Goal: Information Seeking & Learning: Learn about a topic

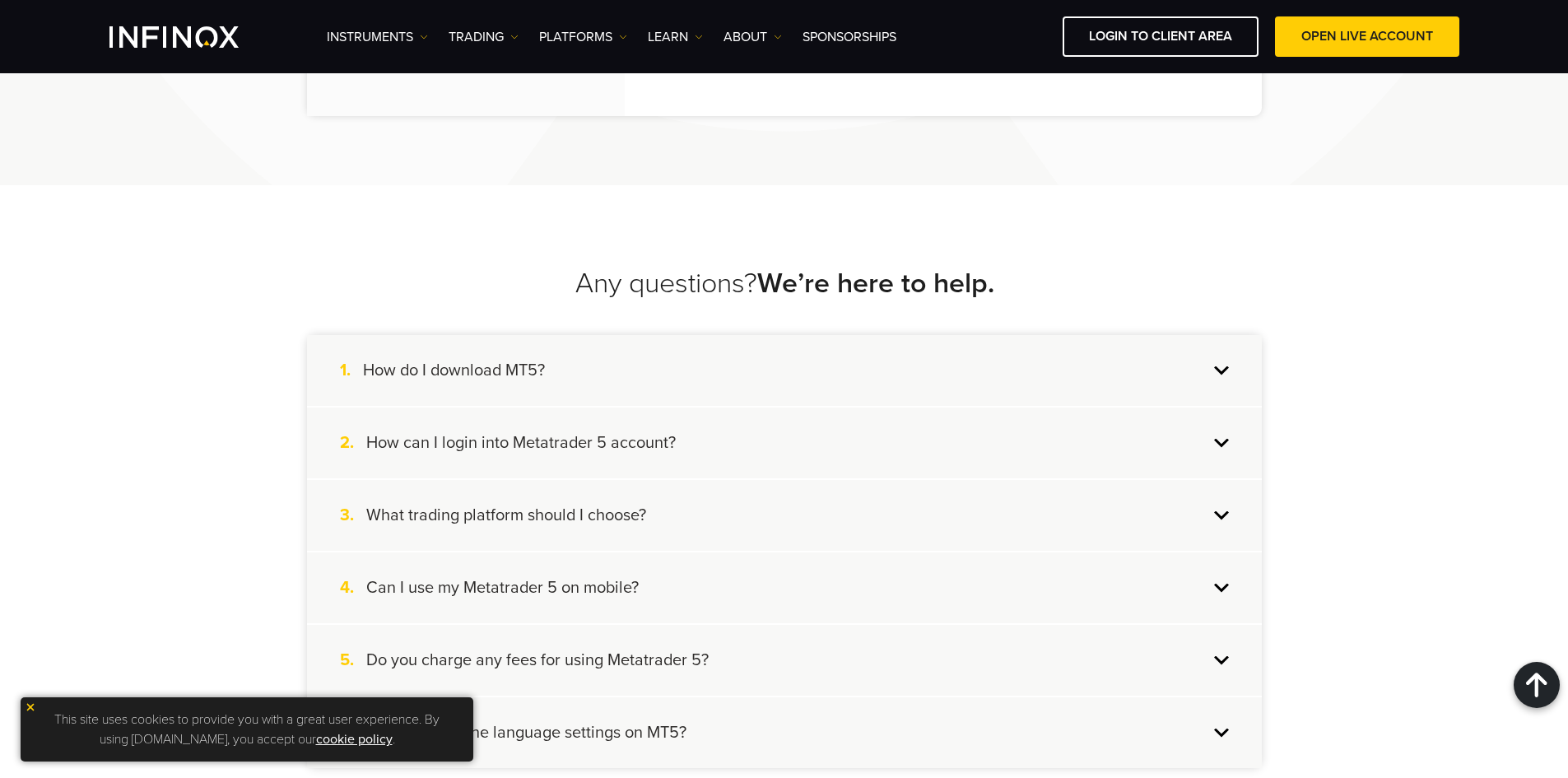
scroll to position [3786, 0]
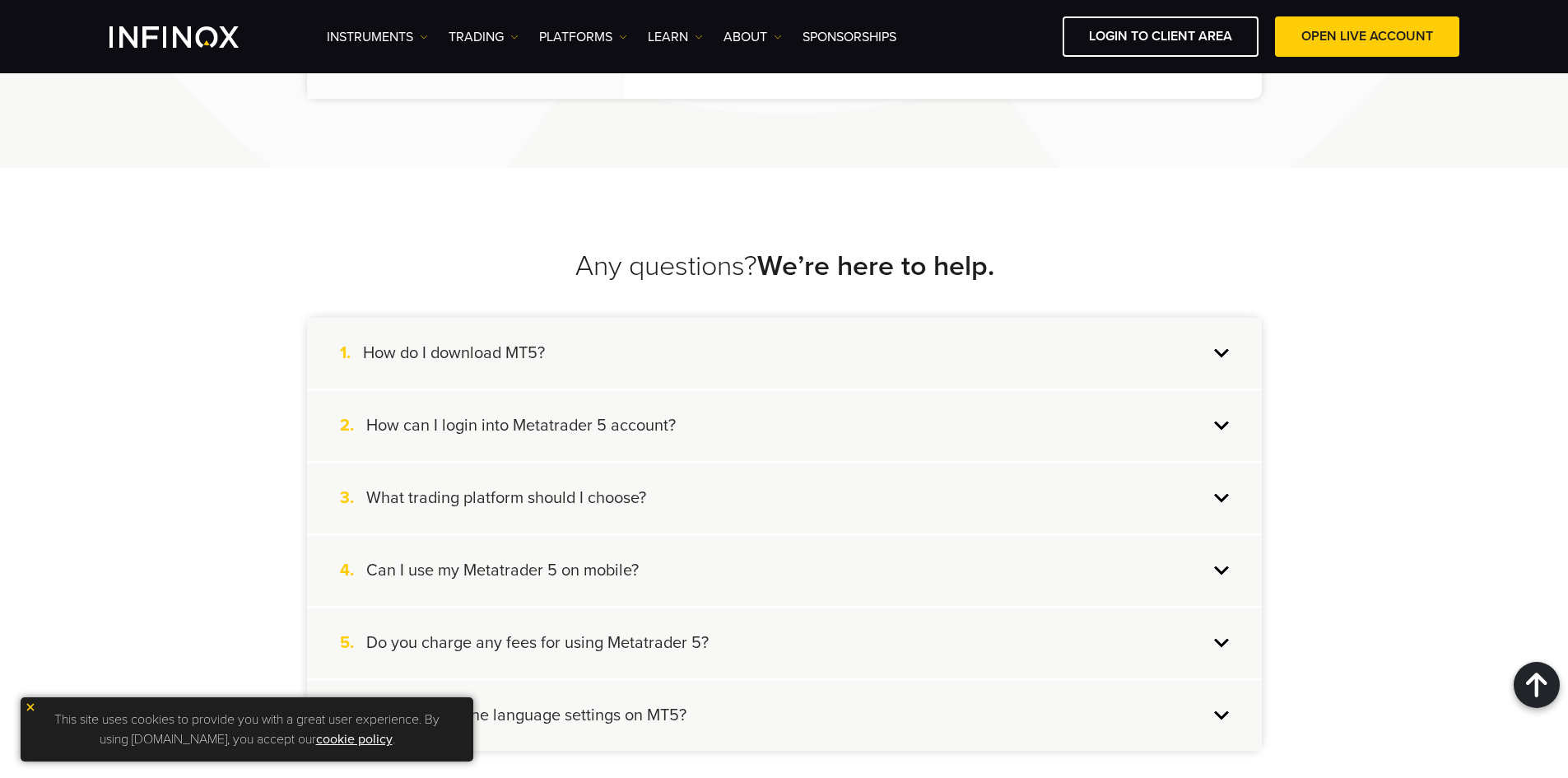
click at [32, 707] on img at bounding box center [31, 707] width 11 height 11
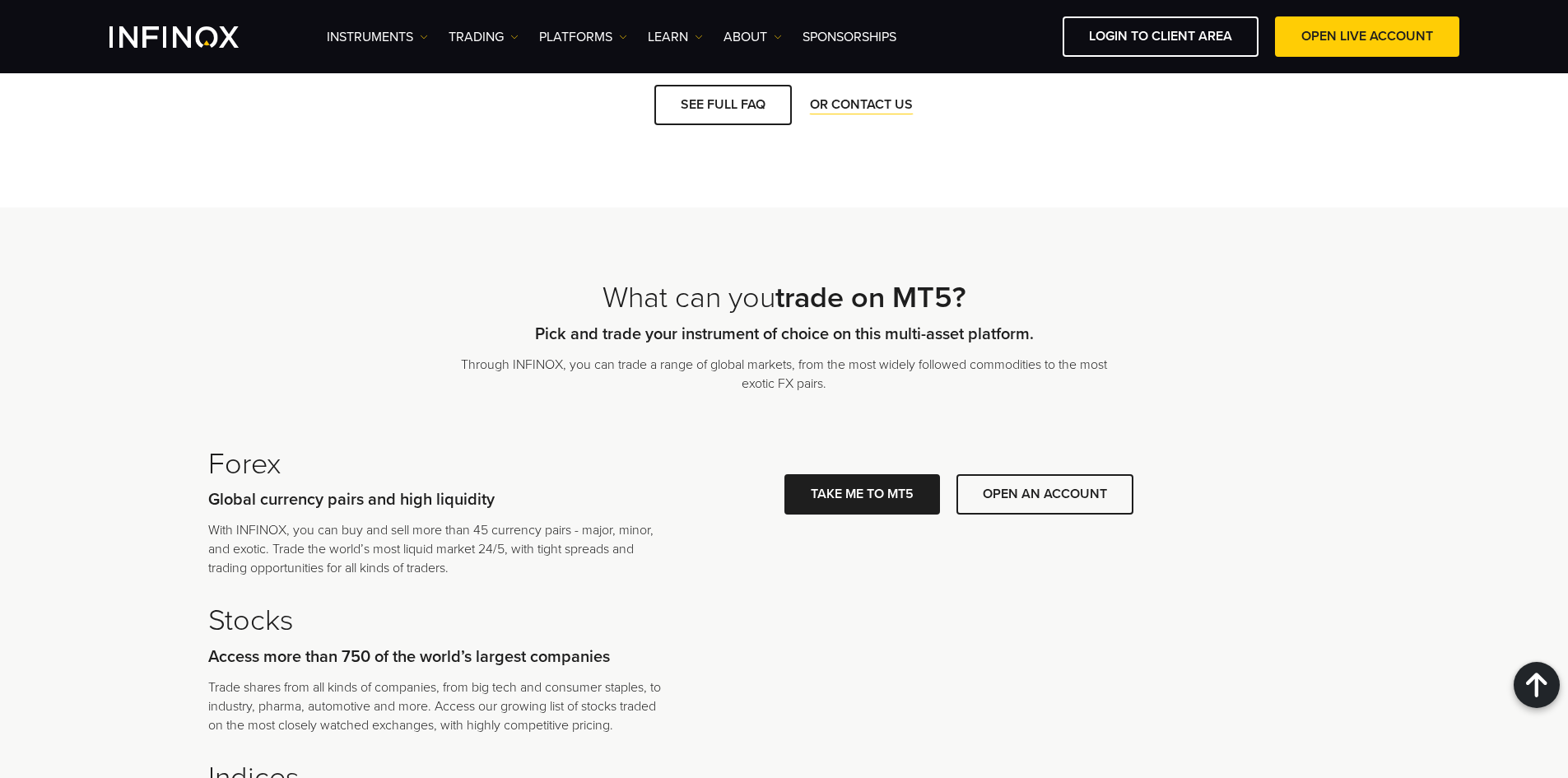
scroll to position [4710, 0]
